Goal: Task Accomplishment & Management: Complete application form

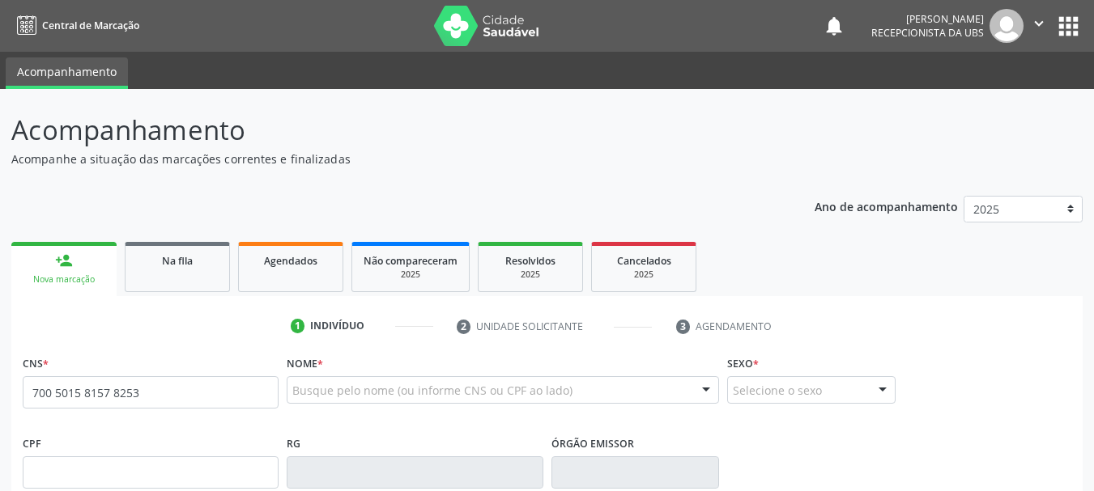
type input "700 5015 8157 8253"
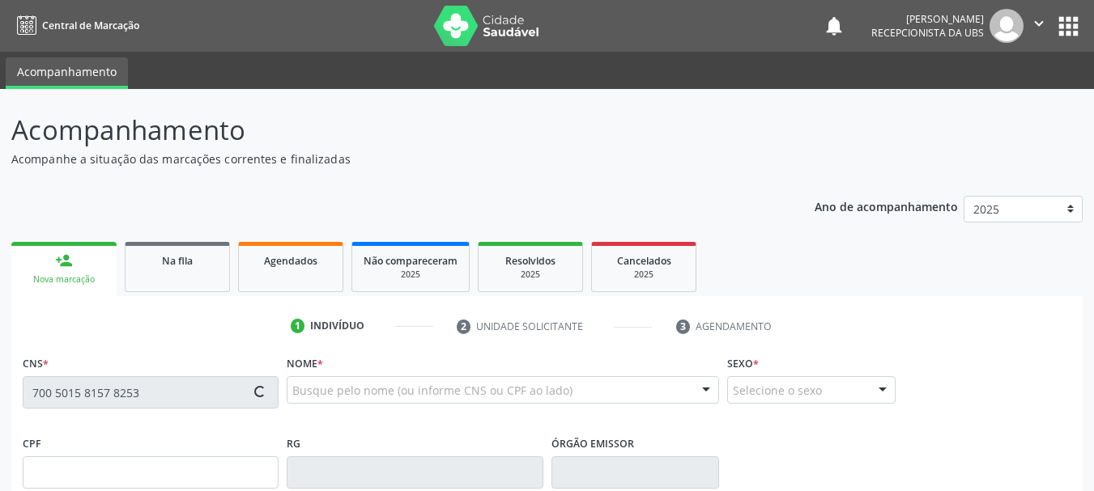
type input "[DATE]"
type input "[PHONE_NUMBER]"
type input "41"
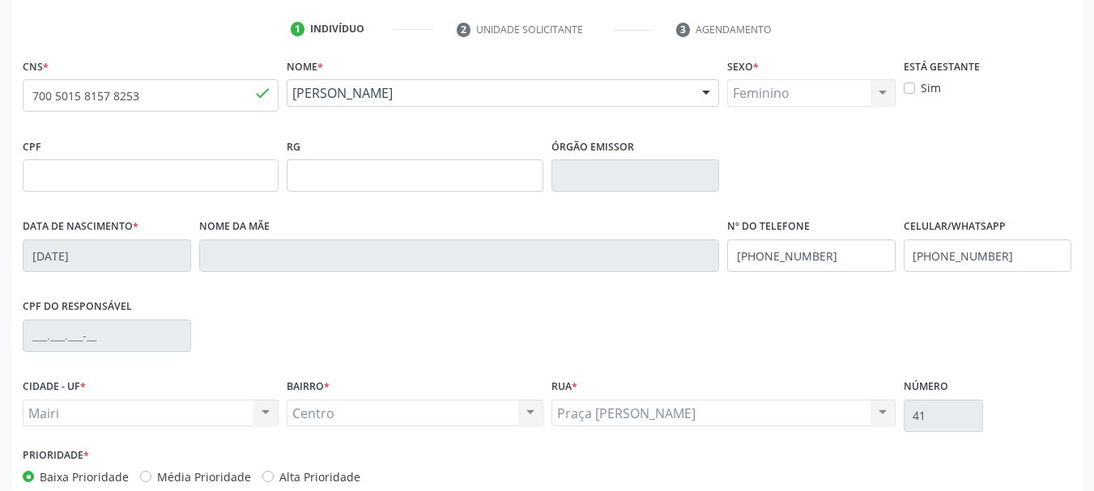
scroll to position [386, 0]
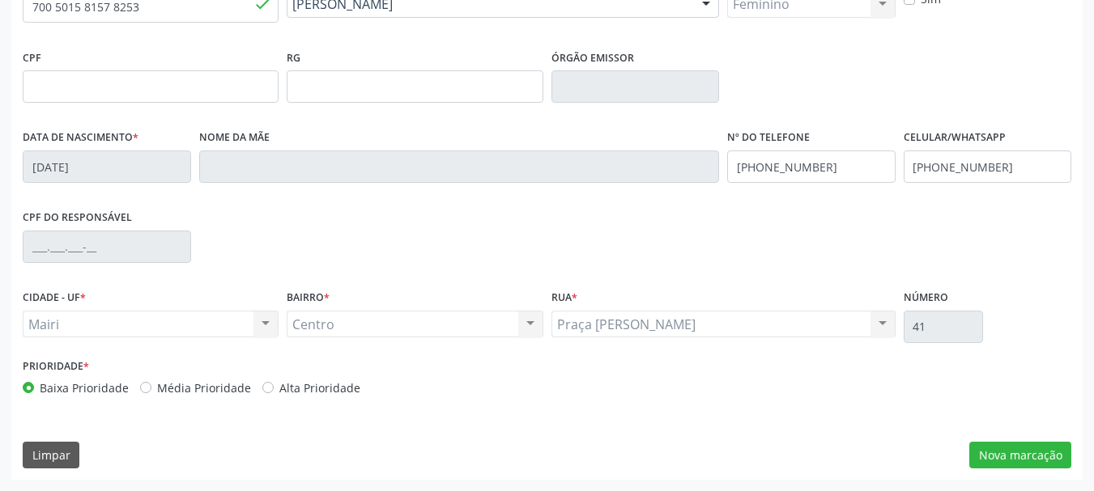
click at [321, 393] on label "Alta Prioridade" at bounding box center [319, 388] width 81 height 17
click at [274, 393] on input "Alta Prioridade" at bounding box center [267, 387] width 11 height 15
radio input "true"
click at [1003, 457] on button "Nova marcação" at bounding box center [1020, 456] width 102 height 28
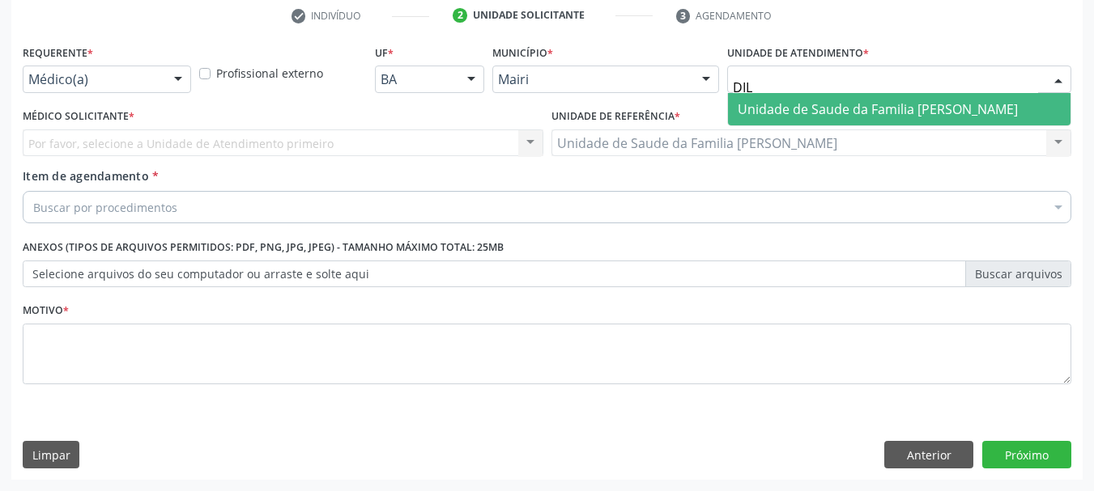
click at [768, 107] on span "Unidade de Saude da Familia [PERSON_NAME]" at bounding box center [878, 109] width 280 height 18
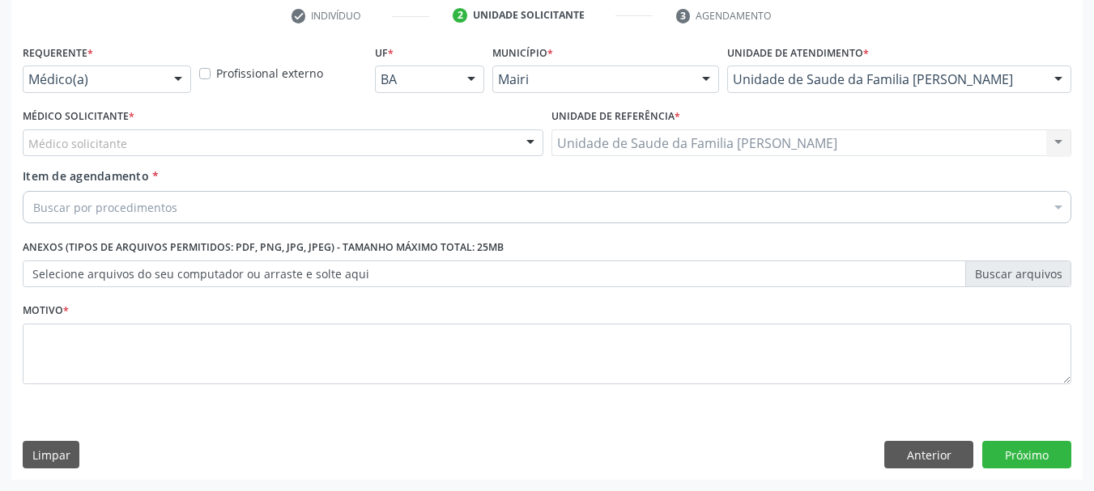
click at [153, 141] on div "Médico solicitante" at bounding box center [283, 144] width 521 height 28
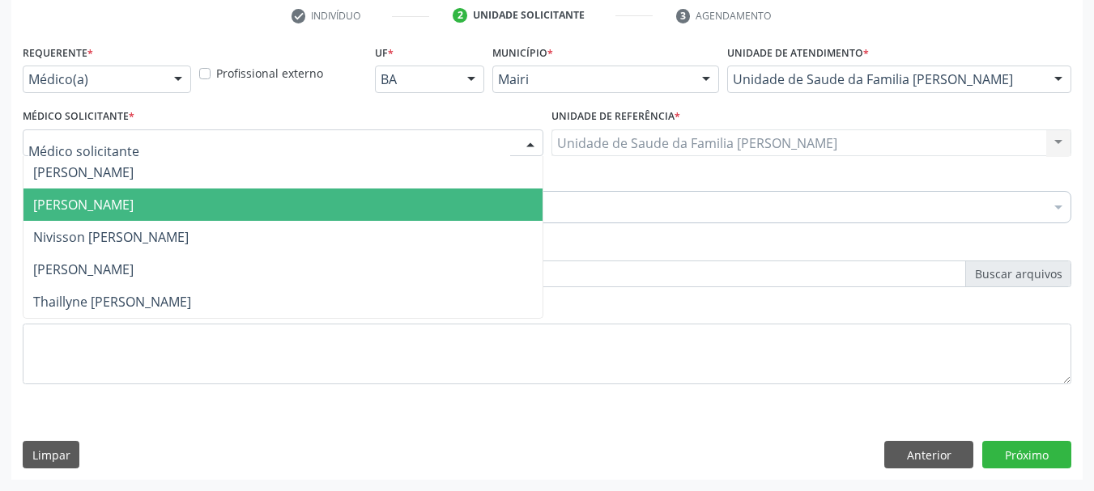
click at [131, 190] on span "[PERSON_NAME]" at bounding box center [282, 205] width 519 height 32
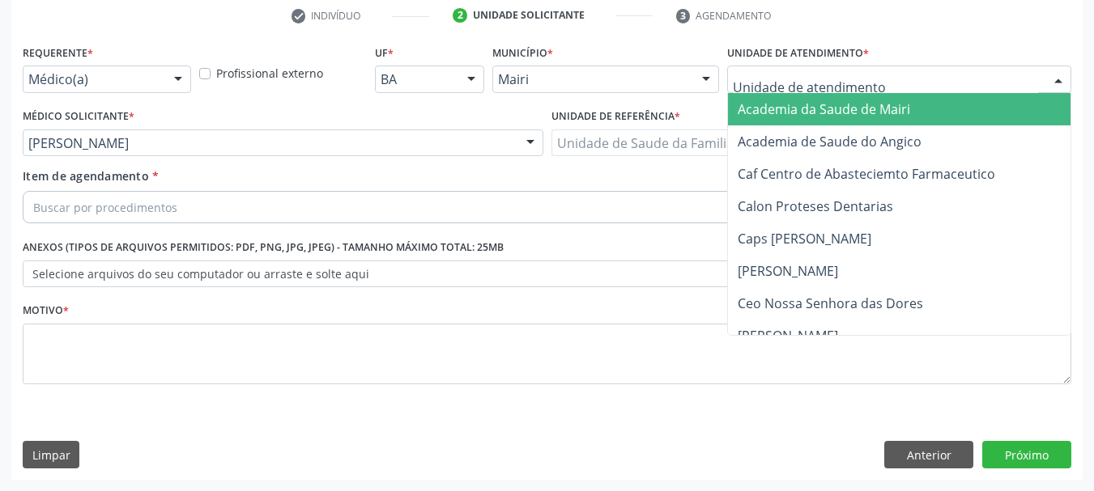
click at [811, 70] on div at bounding box center [899, 80] width 344 height 28
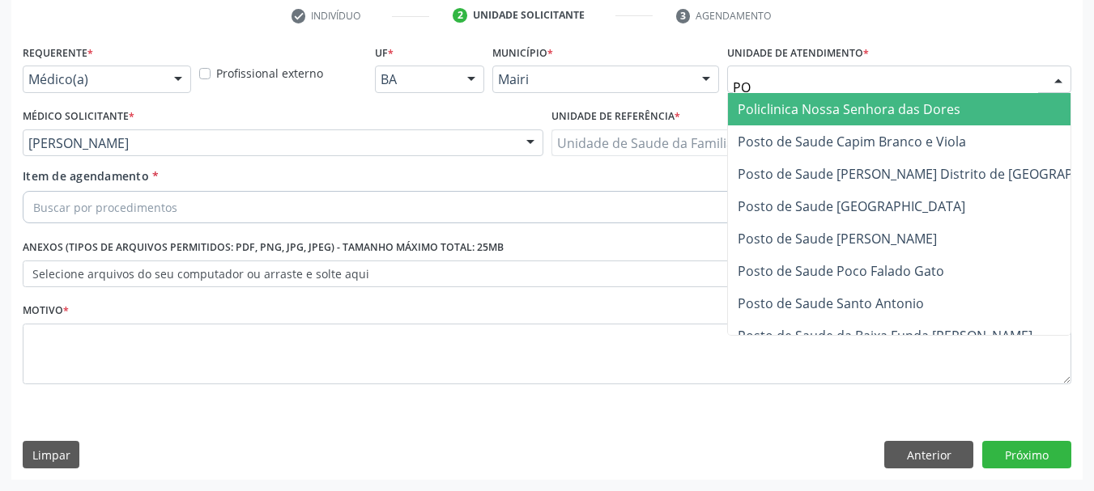
type input "POL"
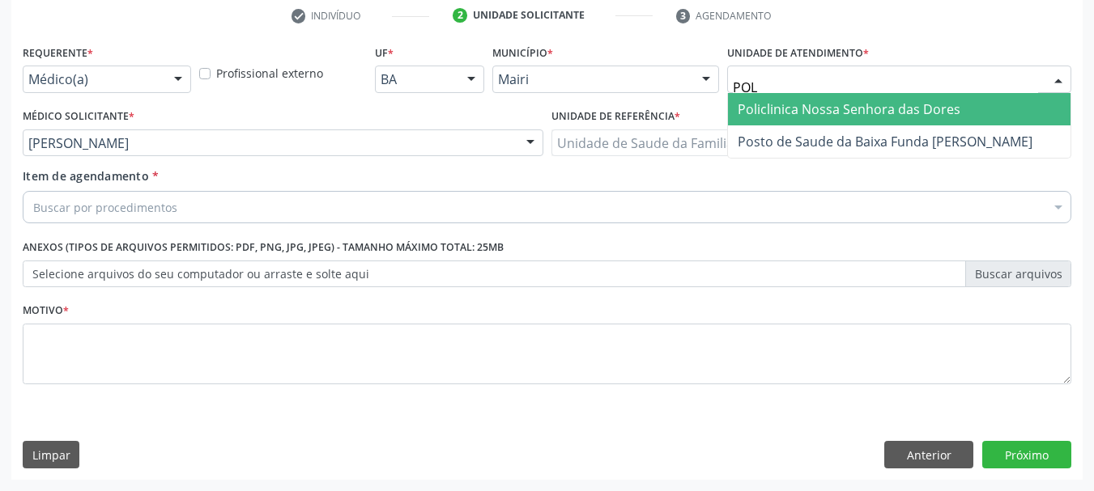
click at [808, 109] on span "Policlinica Nossa Senhora das Dores" at bounding box center [849, 109] width 223 height 18
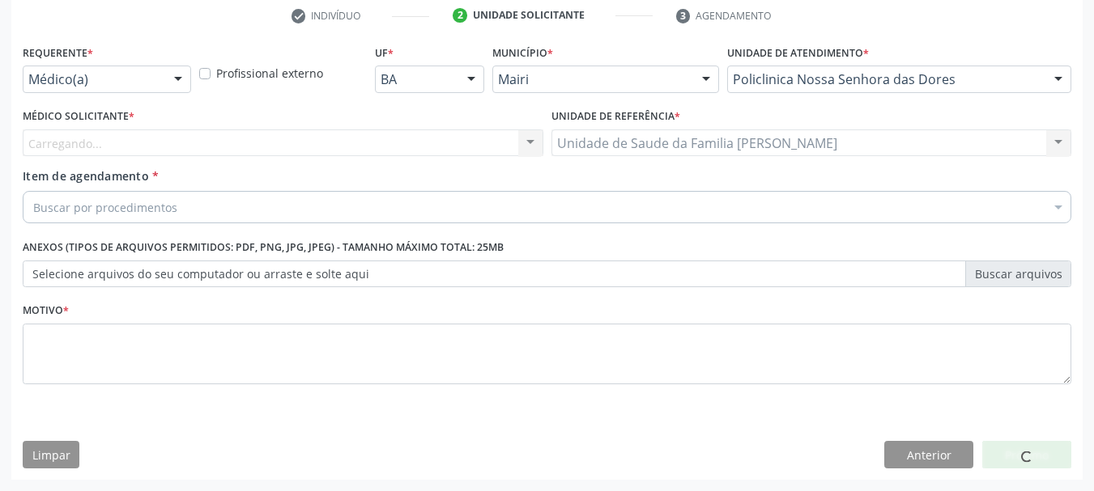
click at [68, 138] on div "Carregando... [PERSON_NAME] [PERSON_NAME] Nenhum resultado encontrado para: " "…" at bounding box center [283, 144] width 521 height 28
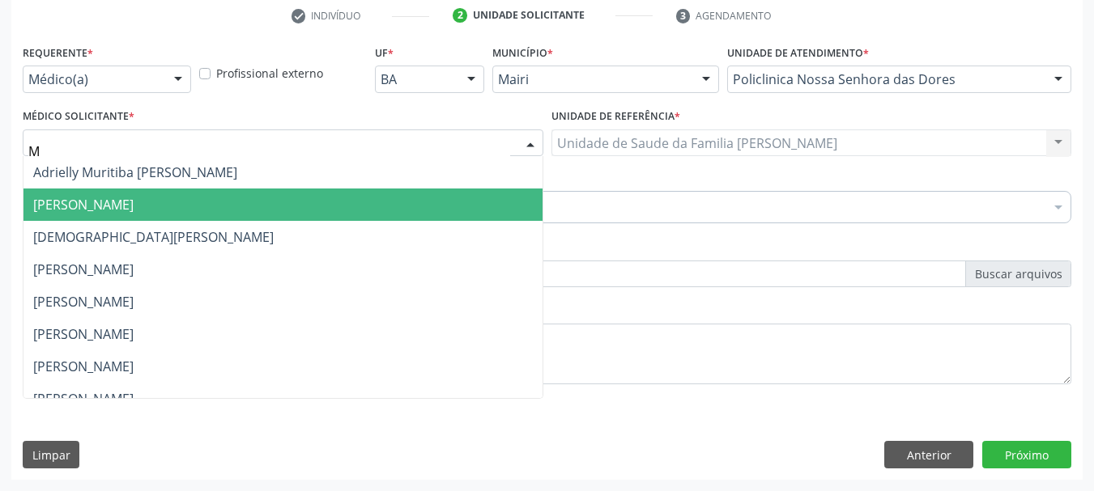
type input "MA"
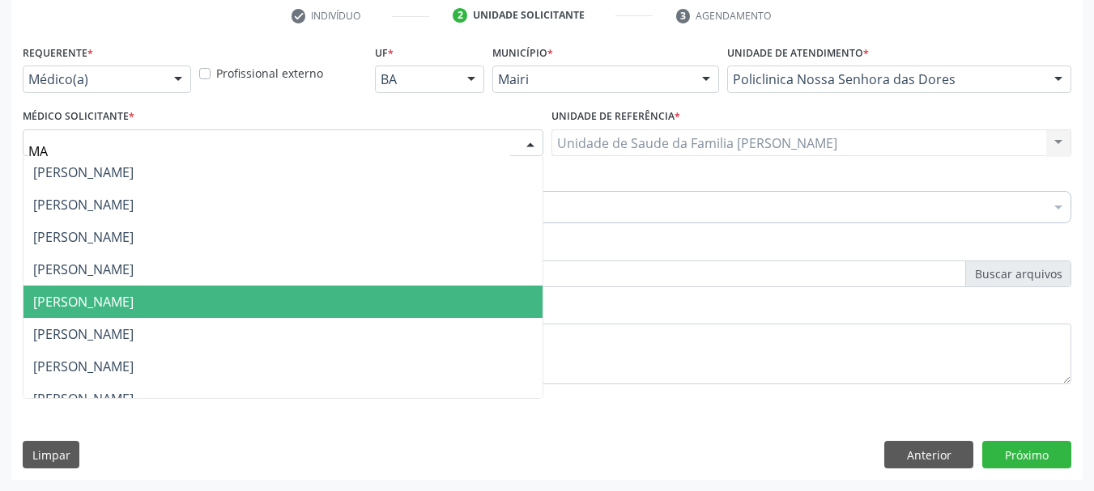
scroll to position [81, 0]
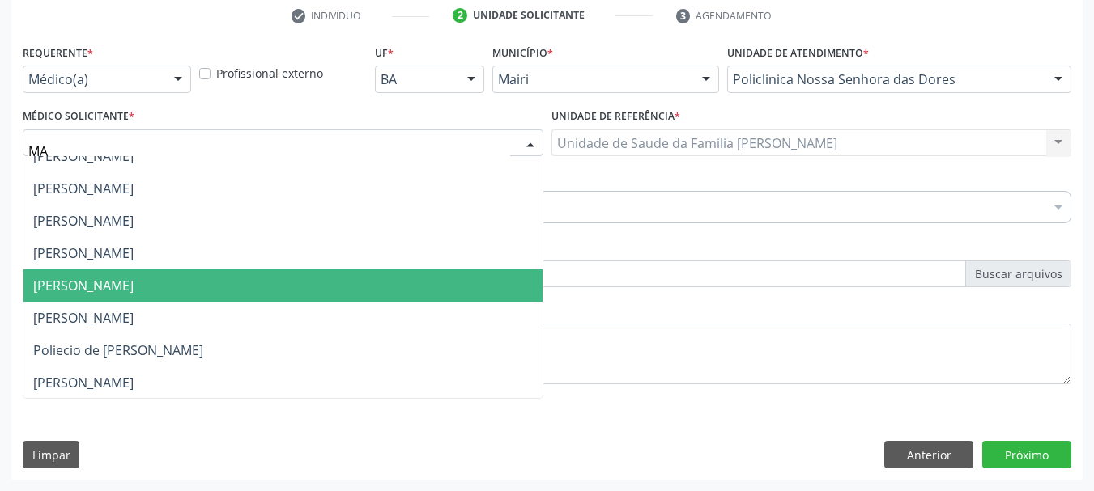
click at [87, 296] on span "[PERSON_NAME]" at bounding box center [282, 286] width 519 height 32
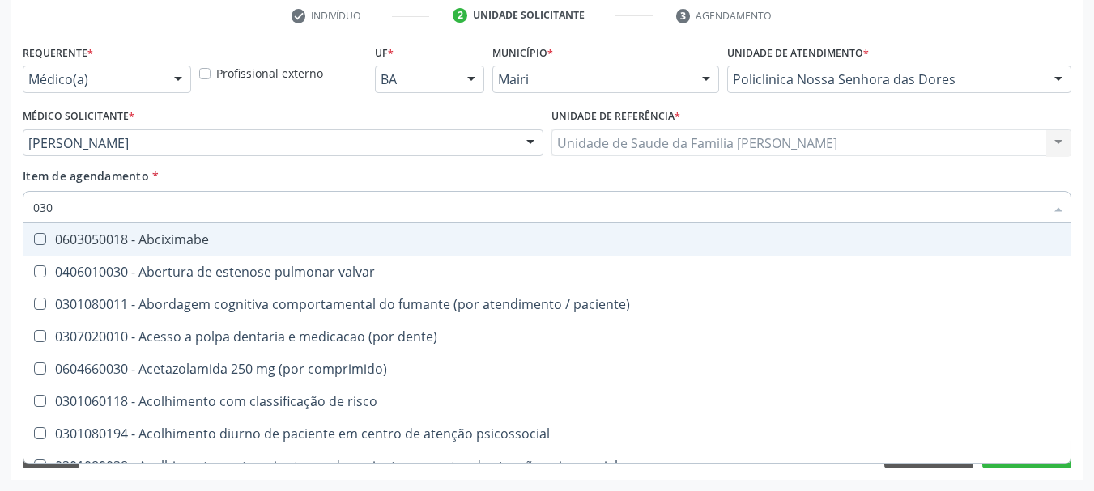
type input "0302"
